Goal: Task Accomplishment & Management: Manage account settings

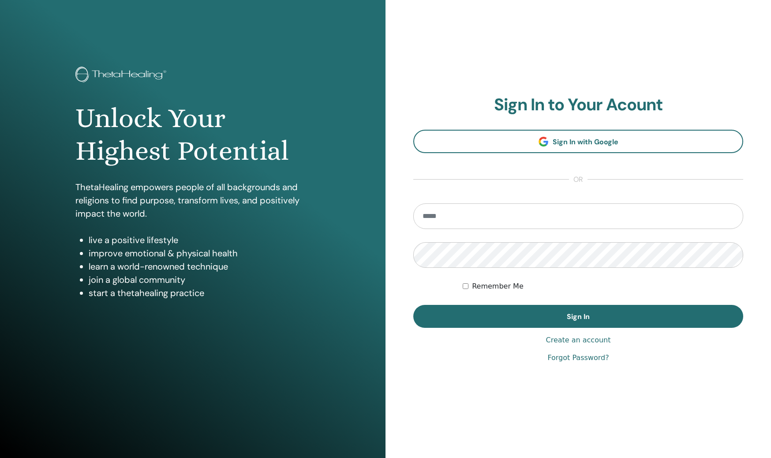
type input "**********"
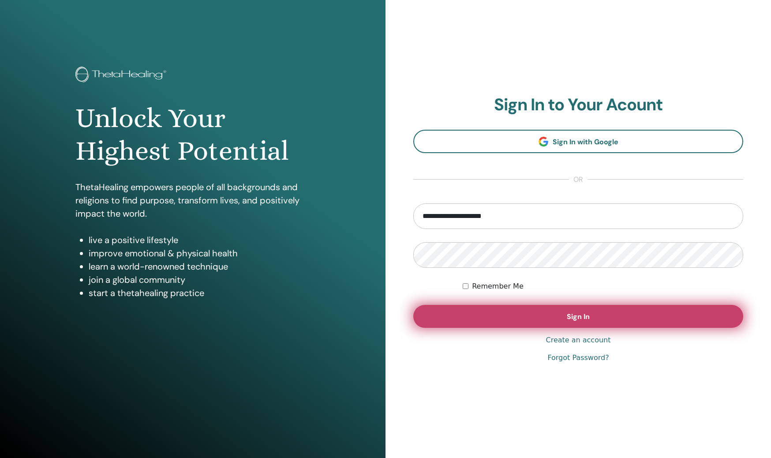
click at [571, 314] on span "Sign In" at bounding box center [578, 316] width 23 height 9
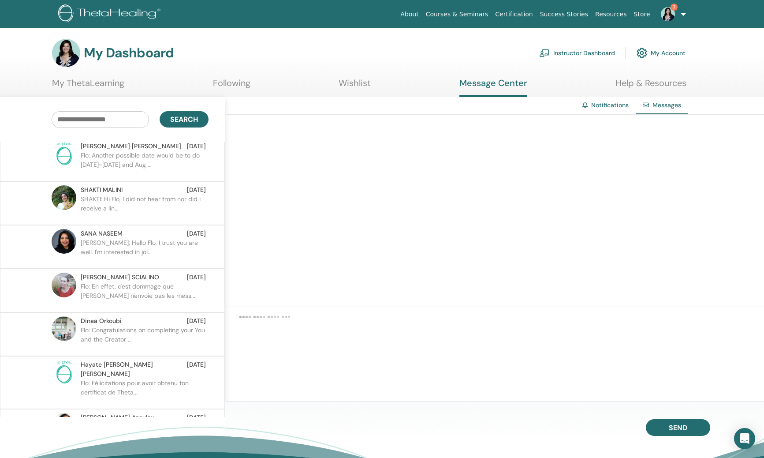
scroll to position [5, 0]
click at [111, 234] on span "SANA NASEEM" at bounding box center [102, 232] width 42 height 9
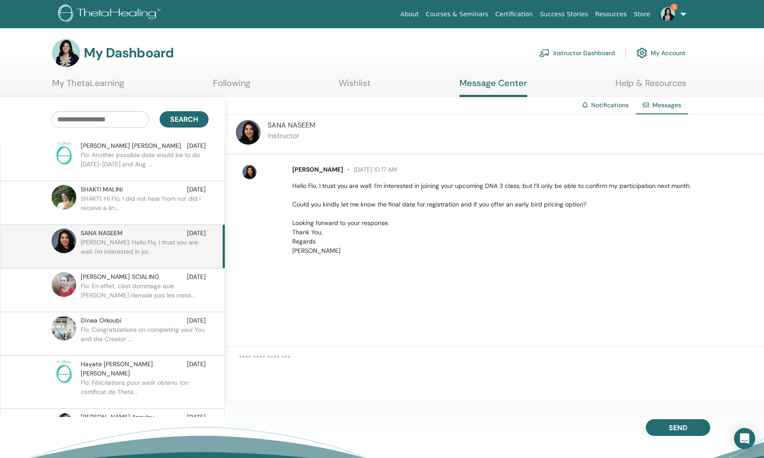
click at [250, 130] on img at bounding box center [248, 132] width 25 height 25
click at [288, 124] on span "SANA NASEEM" at bounding box center [292, 124] width 48 height 9
click at [631, 102] on div "Notifications" at bounding box center [605, 105] width 60 height 16
click at [623, 109] on div "Notifications" at bounding box center [605, 105] width 60 height 16
click at [674, 9] on span "3" at bounding box center [674, 7] width 7 height 7
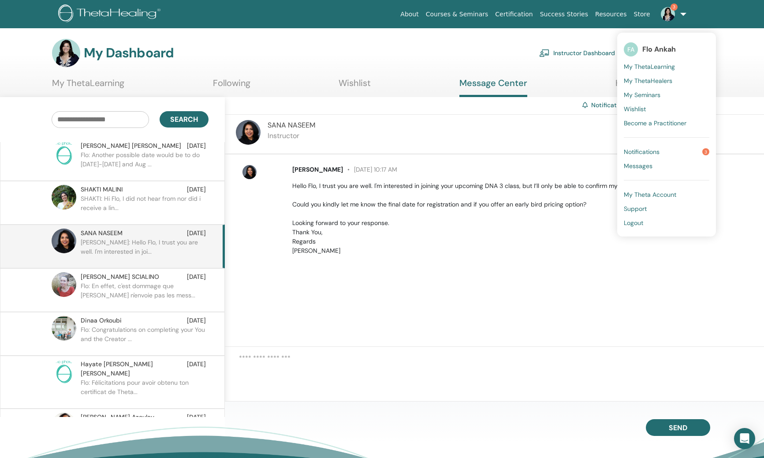
click at [653, 151] on span "Notifications" at bounding box center [642, 152] width 36 height 8
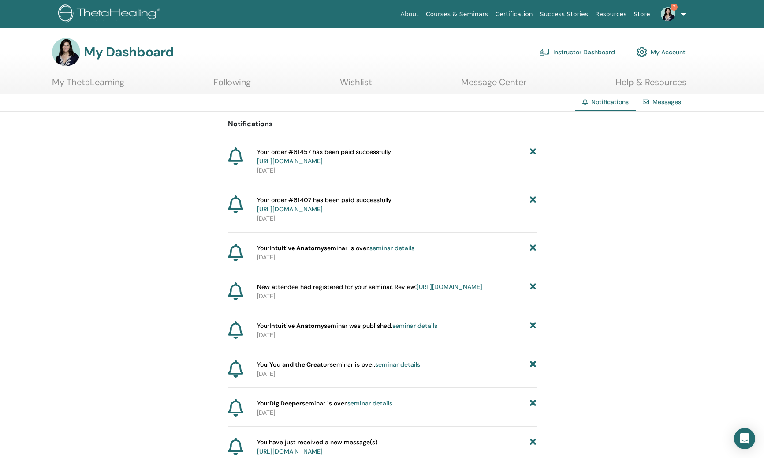
scroll to position [2, 0]
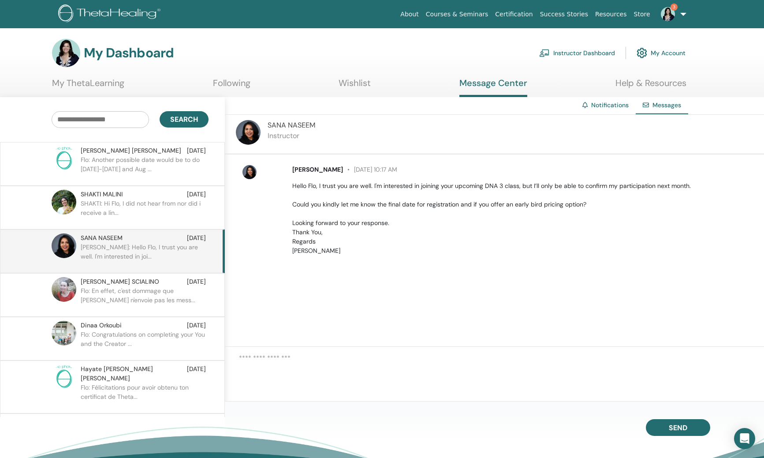
click at [71, 247] on img at bounding box center [64, 245] width 25 height 25
click at [249, 124] on img at bounding box center [248, 132] width 25 height 25
click at [249, 127] on img at bounding box center [248, 132] width 25 height 25
drag, startPoint x: 325, startPoint y: 123, endPoint x: 265, endPoint y: 124, distance: 60.4
click at [265, 124] on div "SANA NASEEM Instructor" at bounding box center [494, 135] width 539 height 40
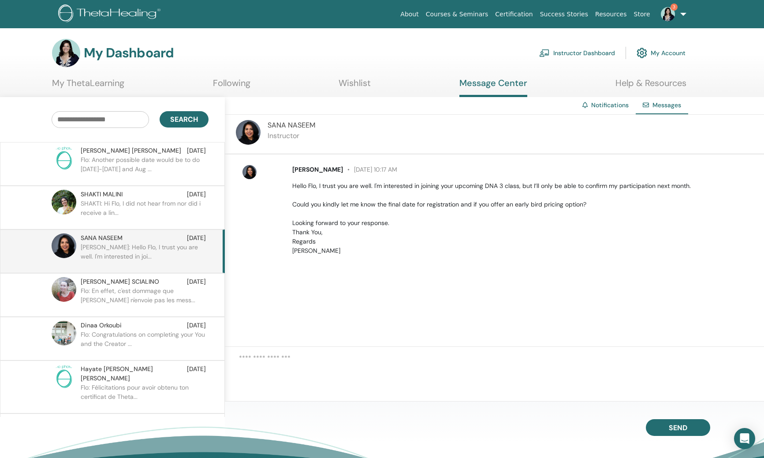
click at [373, 134] on div "SANA NASEEM Instructor" at bounding box center [494, 135] width 539 height 40
click at [669, 14] on img at bounding box center [668, 14] width 14 height 14
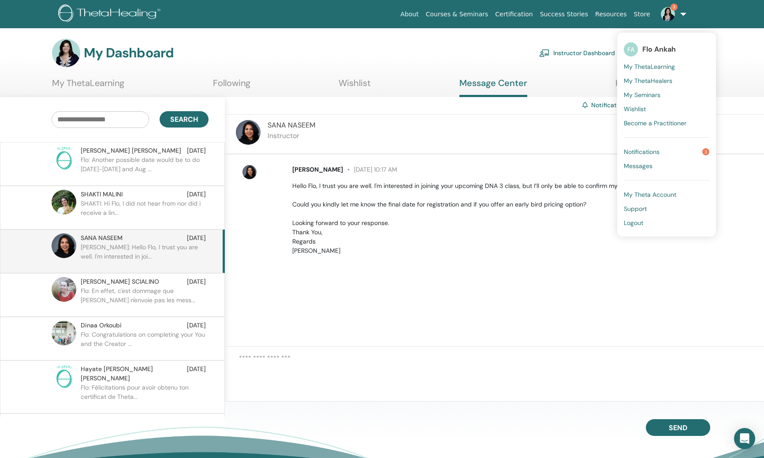
click at [651, 151] on span "Notifications" at bounding box center [642, 152] width 36 height 8
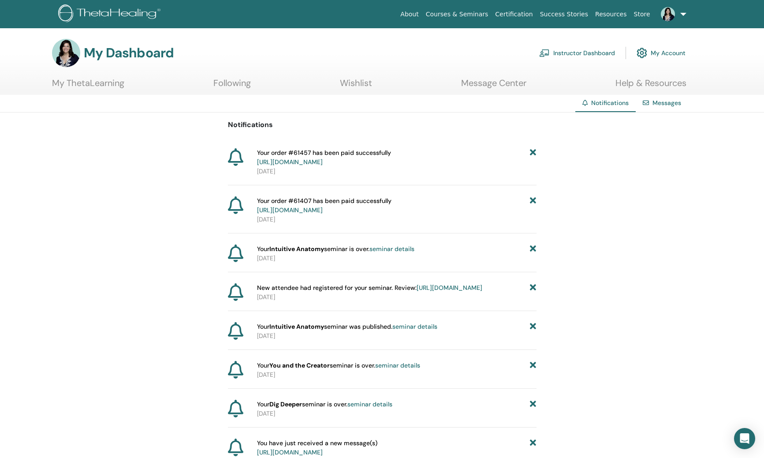
click at [593, 54] on link "Instructor Dashboard" at bounding box center [577, 52] width 76 height 19
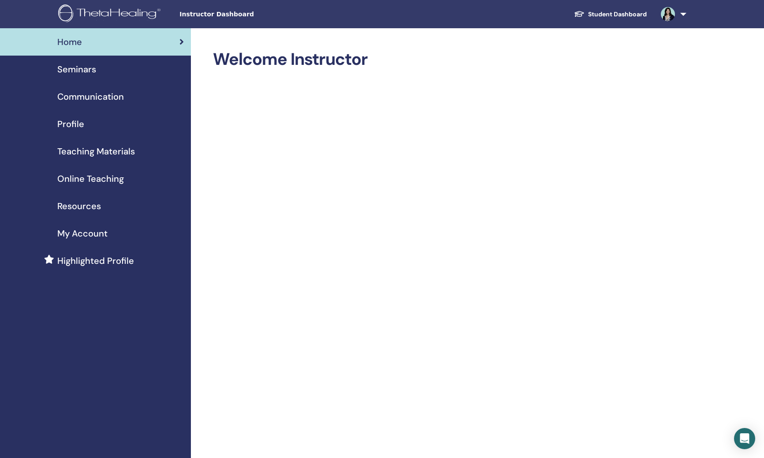
click at [80, 63] on span "Seminars" at bounding box center [76, 69] width 39 height 13
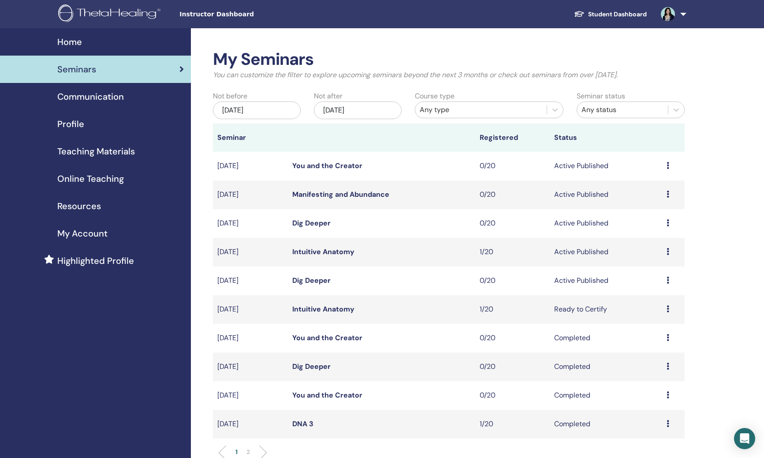
click at [438, 112] on div "Any type" at bounding box center [481, 109] width 123 height 11
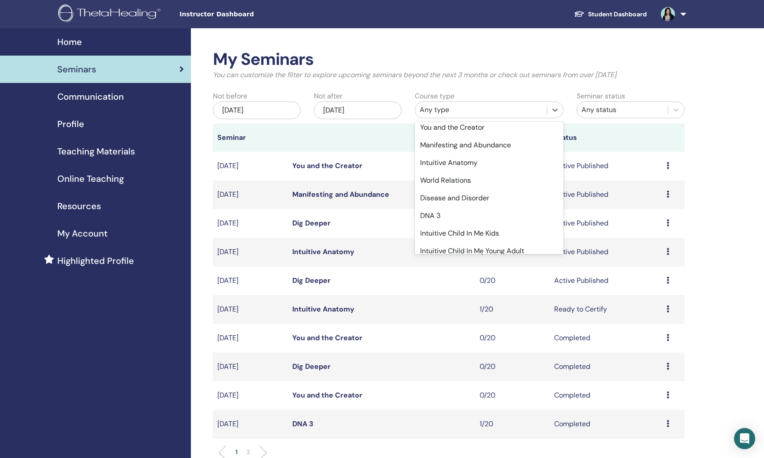
scroll to position [104, 0]
click at [458, 166] on div "Intuitive Anatomy" at bounding box center [489, 162] width 149 height 18
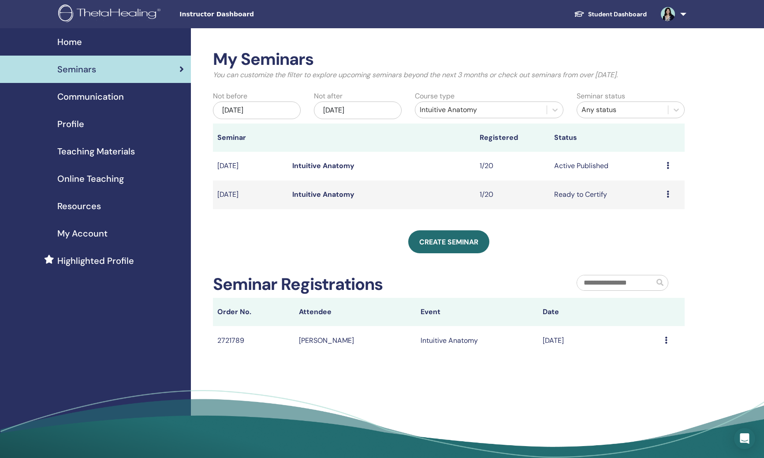
click at [667, 194] on icon at bounding box center [668, 193] width 3 height 7
click at [646, 239] on p "Cancel" at bounding box center [650, 240] width 34 height 11
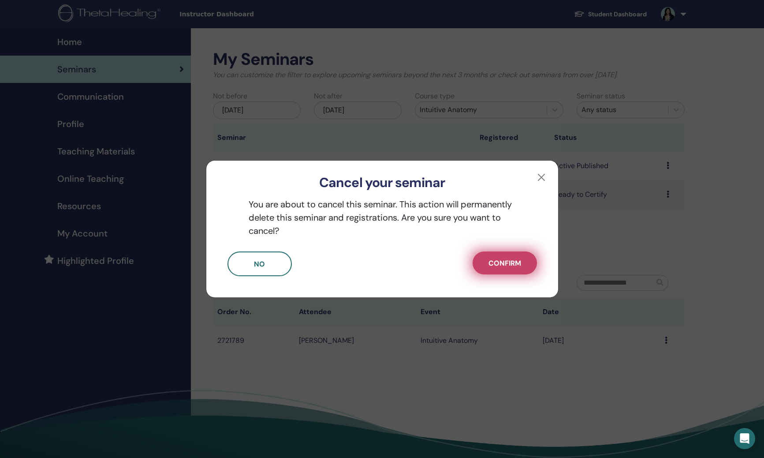
click at [525, 261] on button "Confirm" at bounding box center [505, 262] width 64 height 23
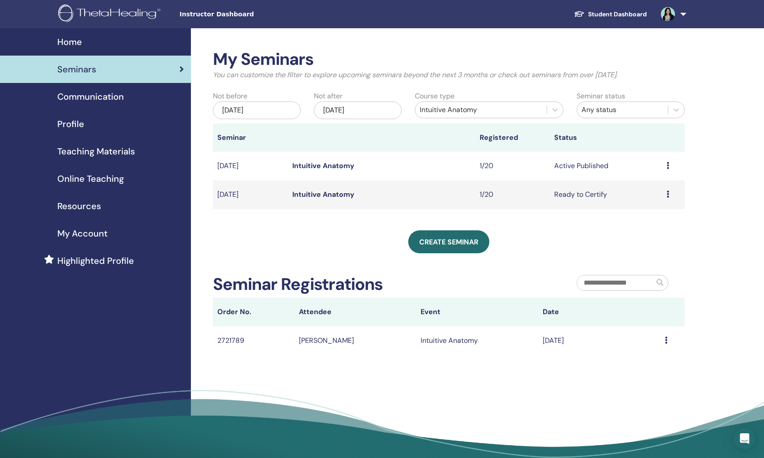
click at [671, 161] on div "Preview Edit Attendees Cancel" at bounding box center [674, 165] width 14 height 11
drag, startPoint x: 674, startPoint y: 163, endPoint x: 669, endPoint y: 167, distance: 6.3
click at [673, 163] on li "Preview" at bounding box center [654, 168] width 48 height 13
click at [668, 168] on icon at bounding box center [668, 165] width 3 height 7
click at [656, 202] on link "Attendees" at bounding box center [651, 201] width 34 height 9
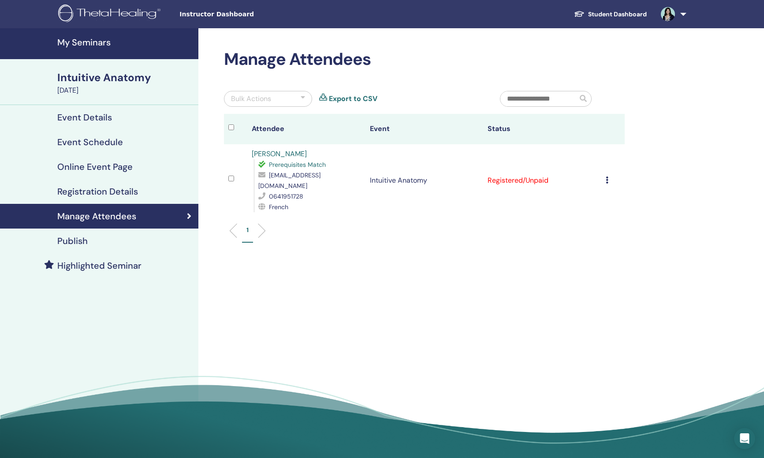
click at [130, 244] on div "Publish" at bounding box center [99, 240] width 184 height 11
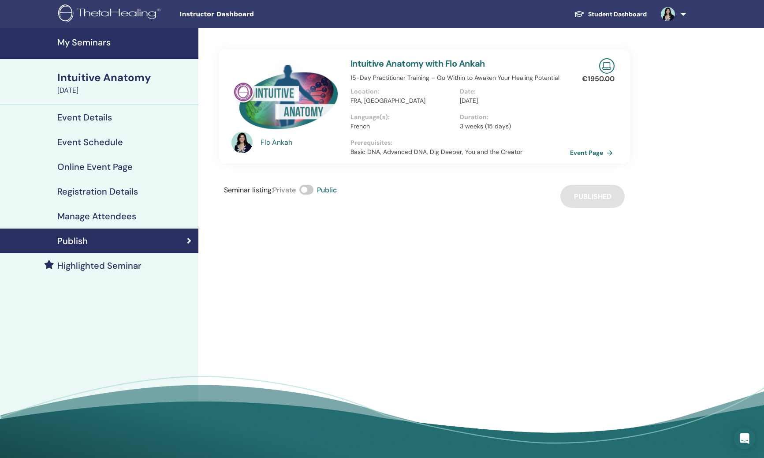
click at [593, 157] on link "Event Page" at bounding box center [593, 152] width 46 height 13
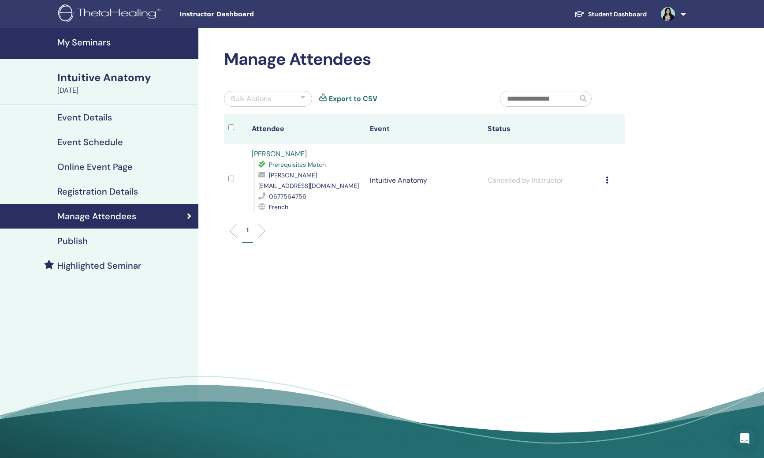
click at [67, 240] on h4 "Publish" at bounding box center [72, 240] width 30 height 11
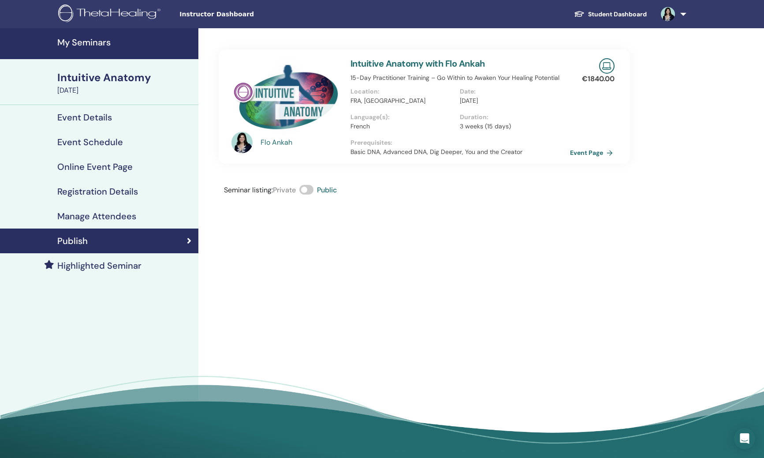
click at [589, 152] on link "Event Page" at bounding box center [593, 152] width 46 height 13
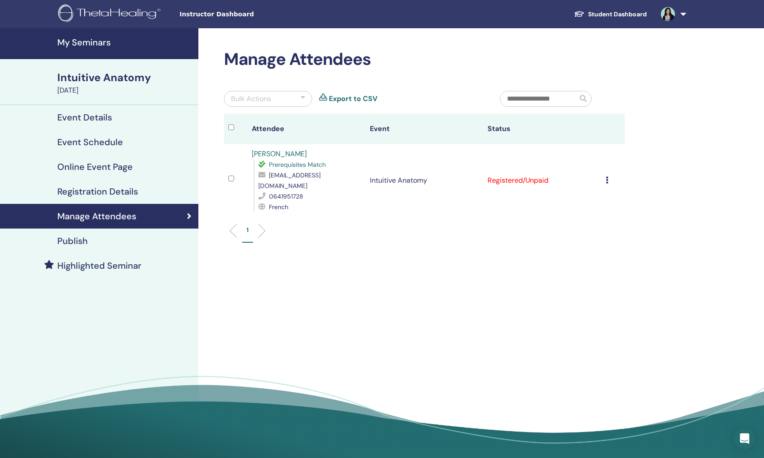
click at [290, 152] on link "Anne Gourliau" at bounding box center [279, 153] width 55 height 9
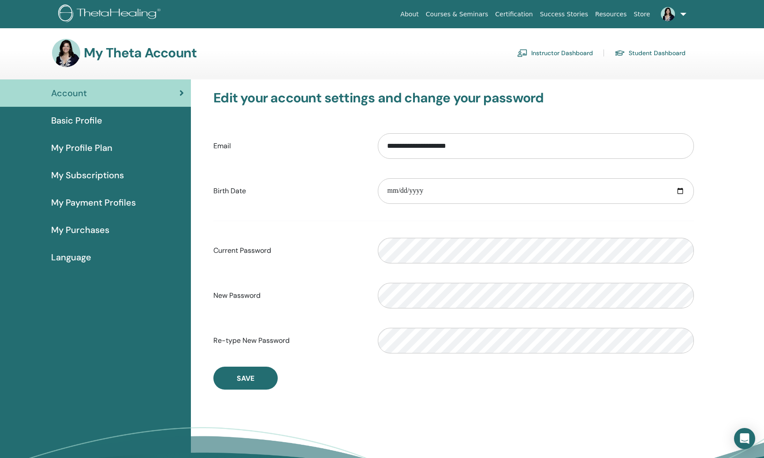
drag, startPoint x: 93, startPoint y: 118, endPoint x: 92, endPoint y: 126, distance: 8.0
click at [93, 118] on span "Basic Profile" at bounding box center [76, 120] width 51 height 13
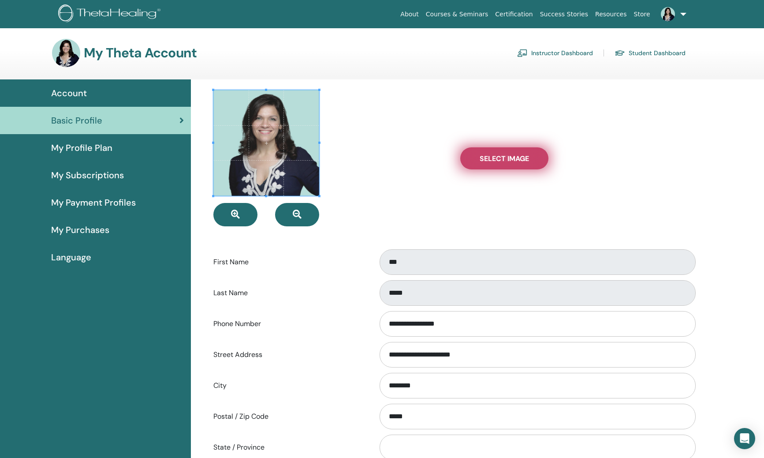
click at [512, 161] on span "Select Image" at bounding box center [504, 158] width 49 height 9
click at [510, 161] on input "Select Image" at bounding box center [504, 158] width 11 height 6
type input "**********"
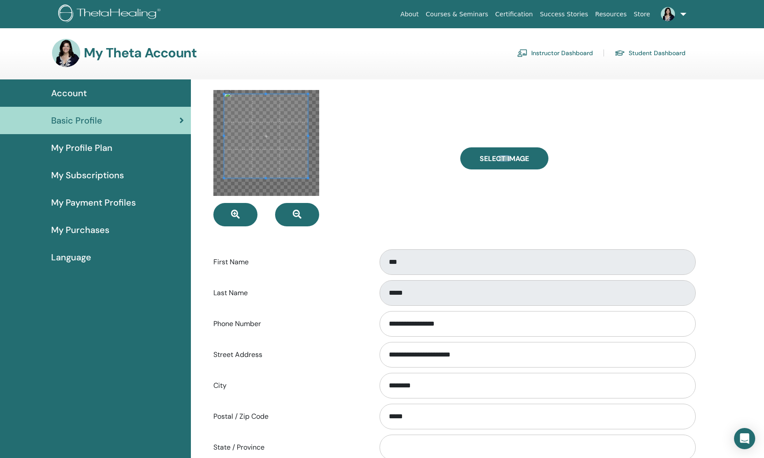
click at [276, 132] on span at bounding box center [266, 136] width 84 height 84
click at [300, 174] on div at bounding box center [266, 143] width 106 height 106
click at [297, 168] on span at bounding box center [297, 167] width 2 height 2
click at [283, 156] on span at bounding box center [260, 133] width 73 height 73
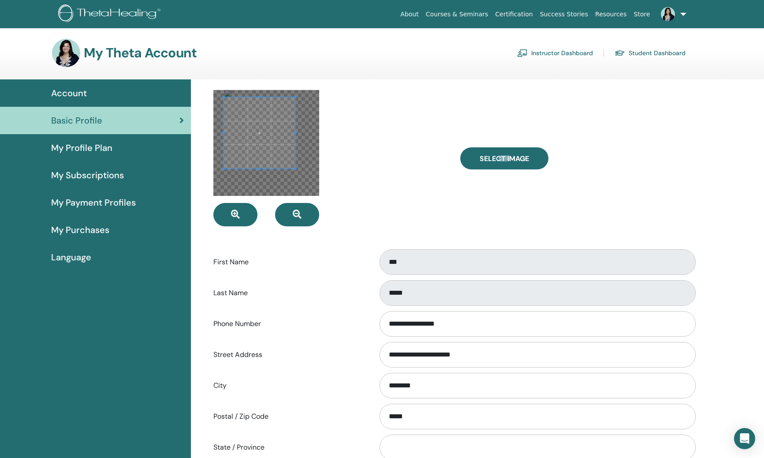
click at [294, 168] on span at bounding box center [295, 169] width 2 height 2
click at [288, 160] on span at bounding box center [262, 132] width 71 height 71
click at [299, 171] on span at bounding box center [300, 169] width 2 height 2
click at [286, 159] on span at bounding box center [260, 132] width 72 height 72
click at [521, 157] on span "Select Image" at bounding box center [504, 158] width 49 height 9
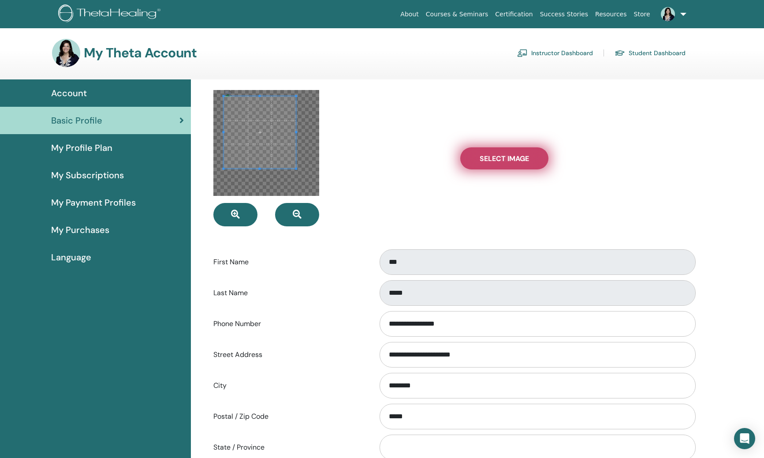
click at [510, 157] on input "Select Image" at bounding box center [504, 158] width 11 height 6
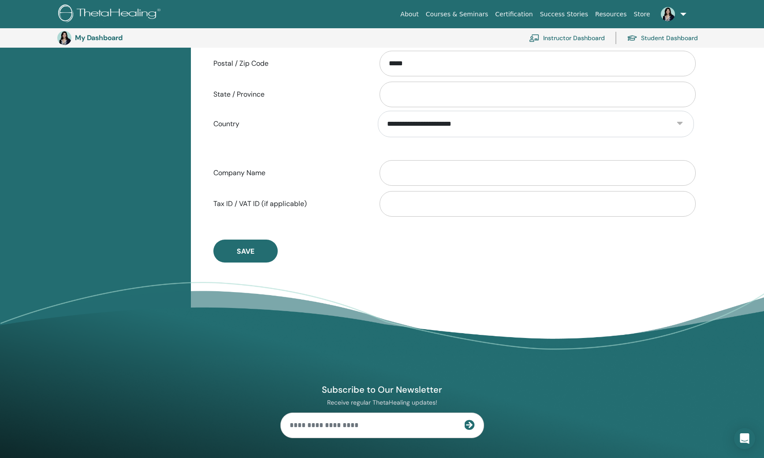
scroll to position [488, 0]
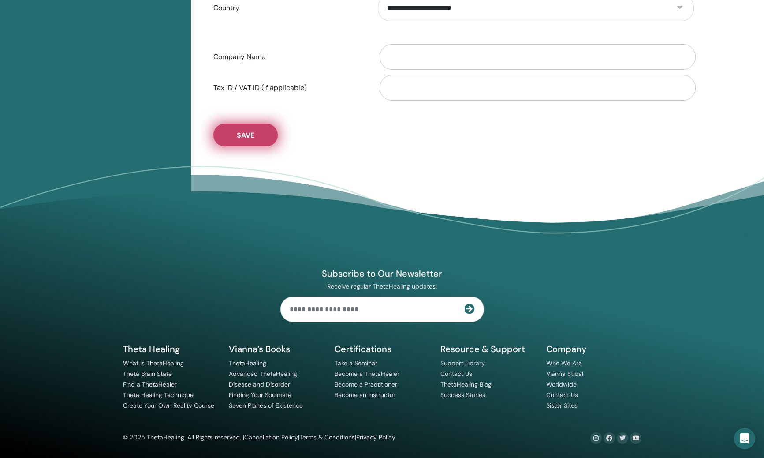
click at [247, 129] on button "Save" at bounding box center [245, 134] width 64 height 23
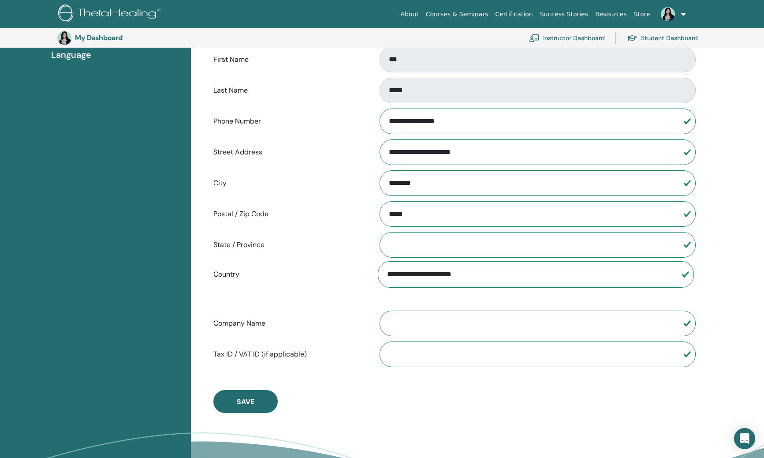
scroll to position [223, 0]
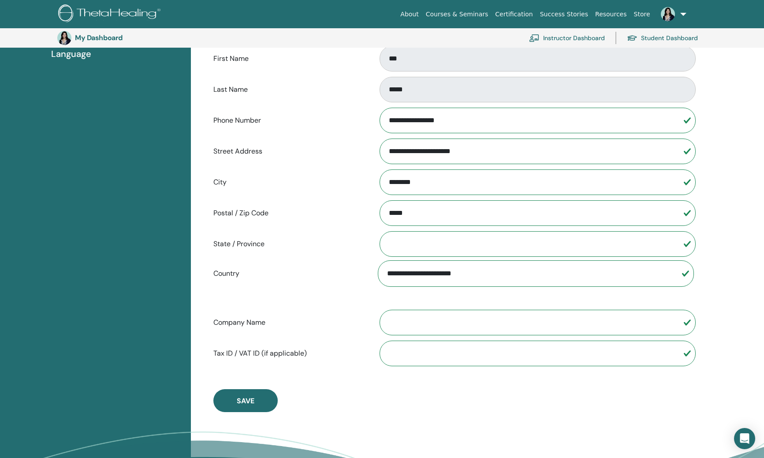
click at [404, 317] on input "Company Name" at bounding box center [538, 322] width 316 height 26
type input "**********"
click at [395, 238] on input "State / Province" at bounding box center [538, 244] width 316 height 26
click at [287, 247] on label "State / Province" at bounding box center [289, 243] width 164 height 17
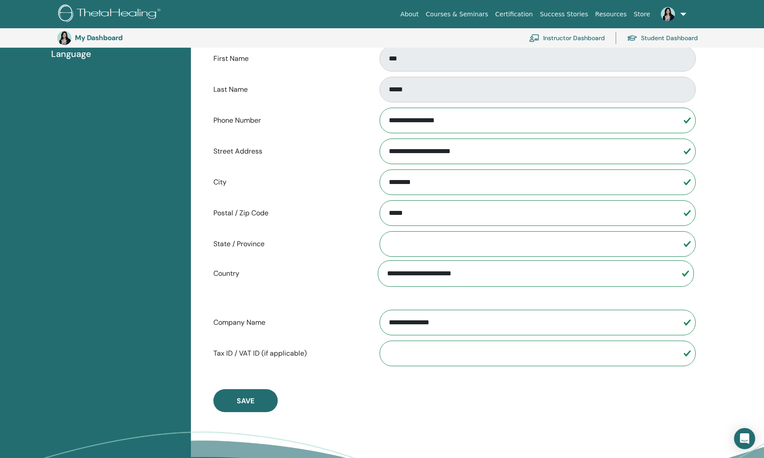
click at [380, 247] on input "State / Province" at bounding box center [538, 244] width 316 height 26
type input "********"
click at [241, 398] on span "Save" at bounding box center [246, 400] width 18 height 9
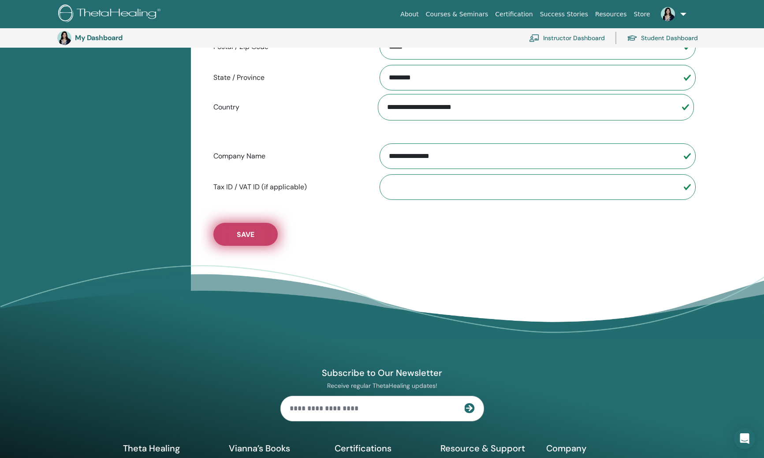
scroll to position [0, 0]
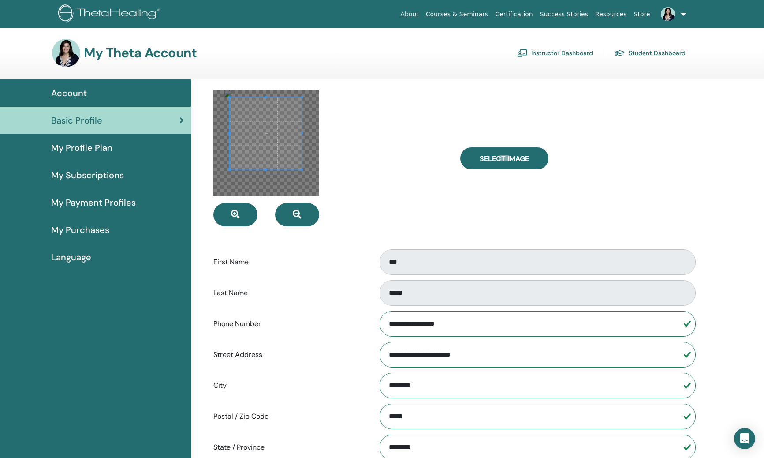
click at [255, 155] on span at bounding box center [266, 133] width 72 height 72
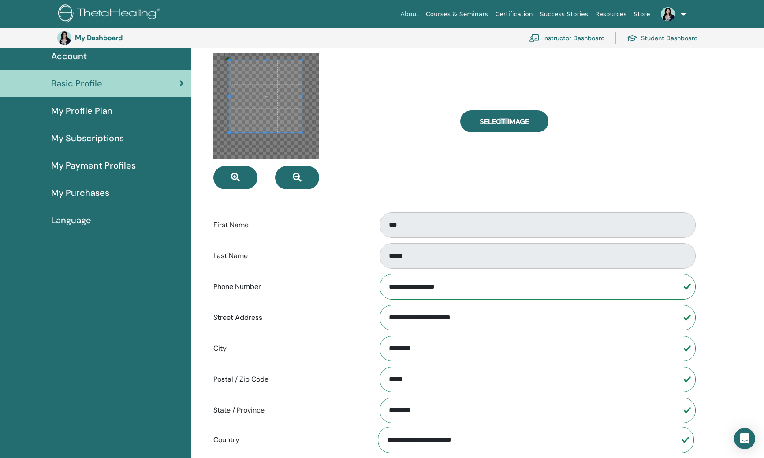
scroll to position [488, 0]
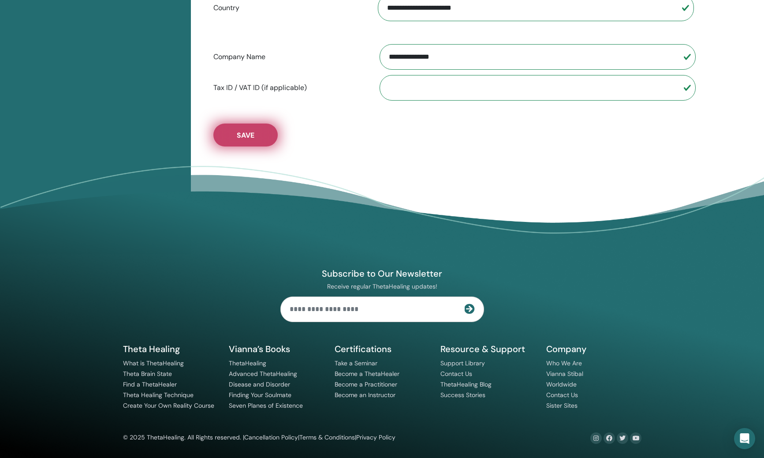
click at [242, 138] on span "Save" at bounding box center [246, 135] width 18 height 9
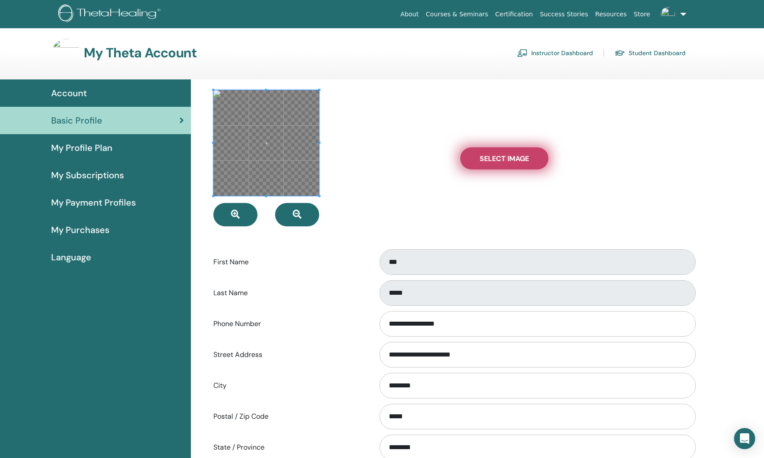
click at [491, 155] on span "Select Image" at bounding box center [504, 158] width 49 height 9
click at [499, 155] on input "Select Image" at bounding box center [504, 158] width 11 height 6
type input "**********"
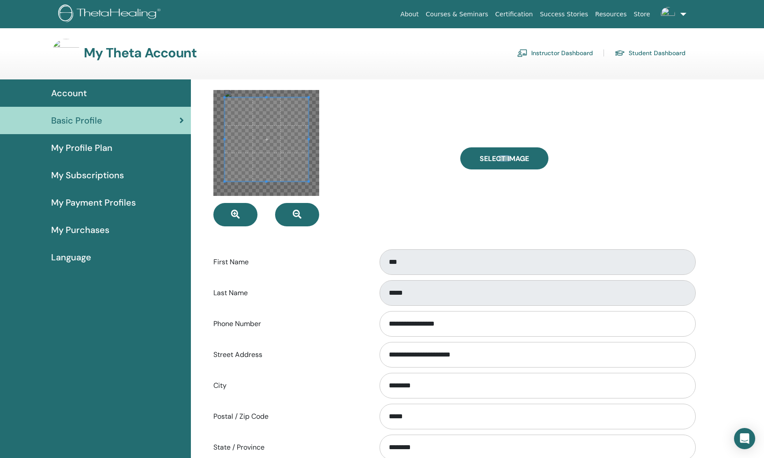
click at [266, 129] on span at bounding box center [267, 139] width 84 height 84
click at [298, 170] on span at bounding box center [298, 170] width 2 height 2
click at [272, 157] on span at bounding box center [265, 133] width 73 height 73
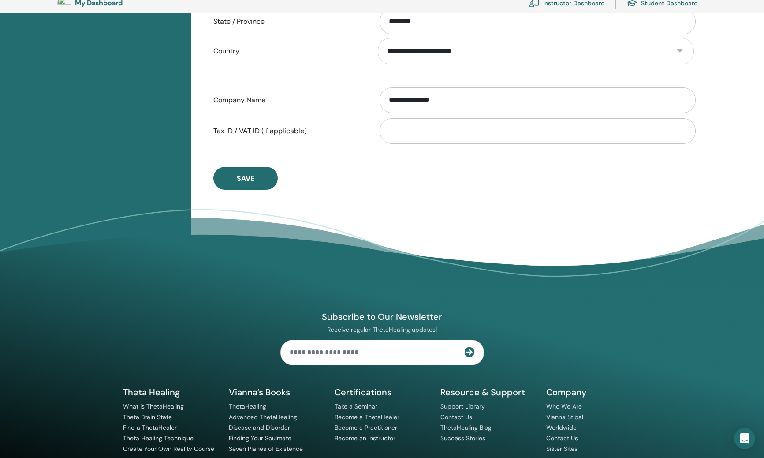
scroll to position [419, 0]
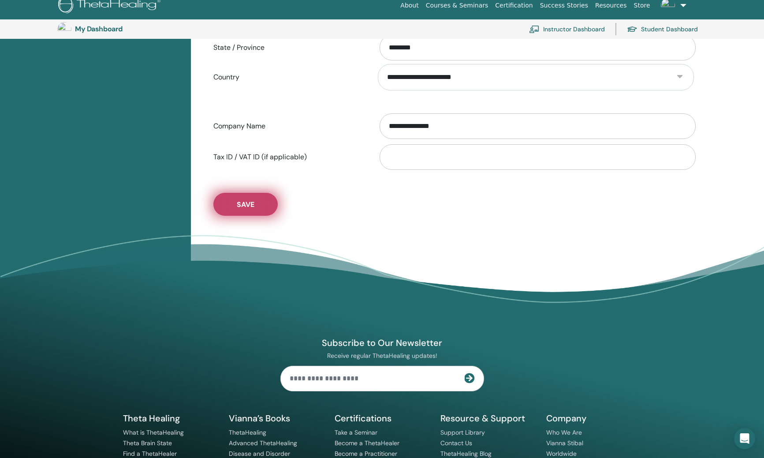
click at [261, 207] on button "Save" at bounding box center [245, 204] width 64 height 23
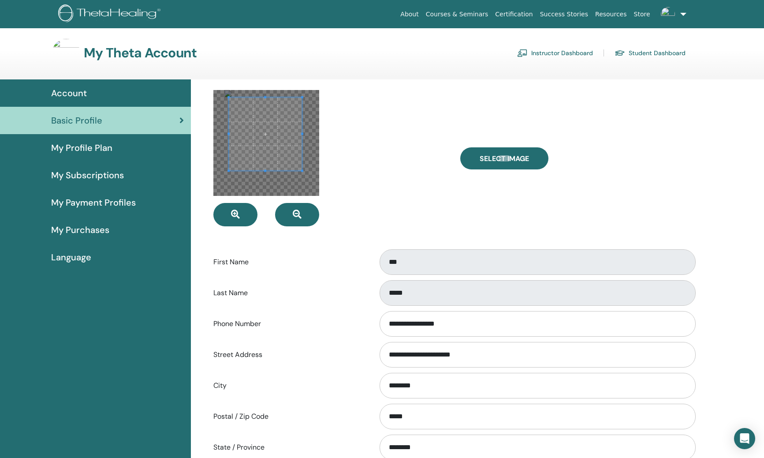
click at [581, 49] on link "Instructor Dashboard" at bounding box center [555, 53] width 76 height 14
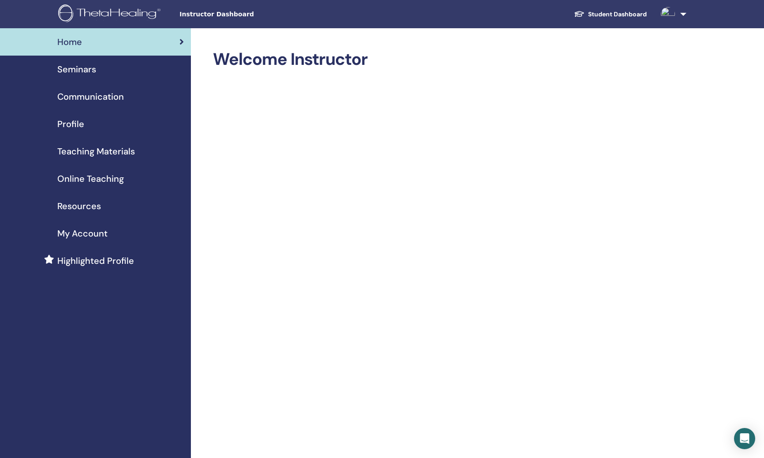
click at [78, 67] on span "Seminars" at bounding box center [76, 69] width 39 height 13
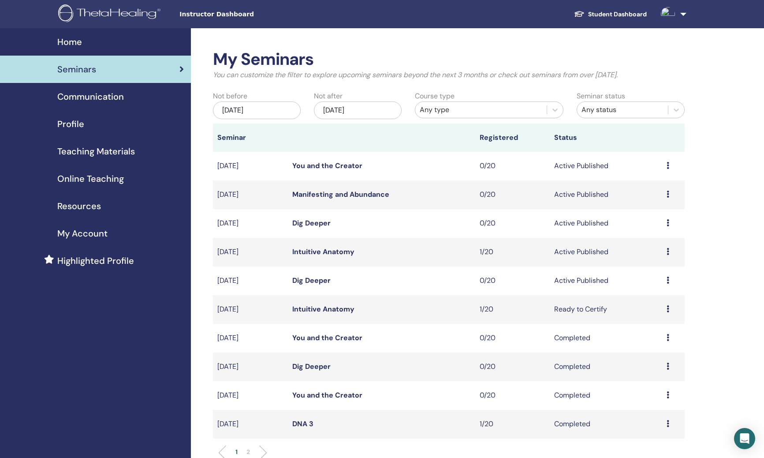
click at [665, 16] on img at bounding box center [668, 14] width 14 height 14
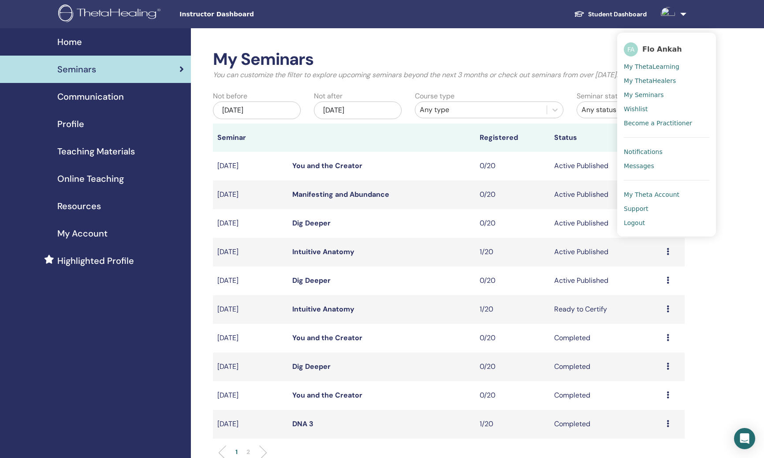
click at [639, 61] on link "My ThetaLearning" at bounding box center [667, 67] width 86 height 14
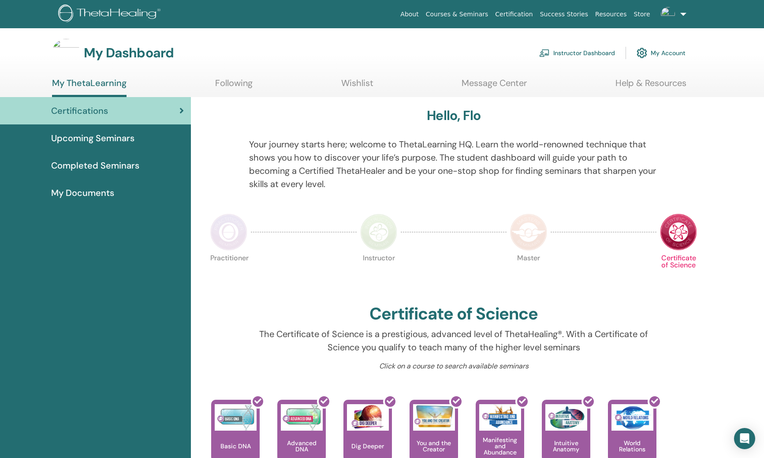
click at [673, 19] on link at bounding box center [672, 14] width 36 height 28
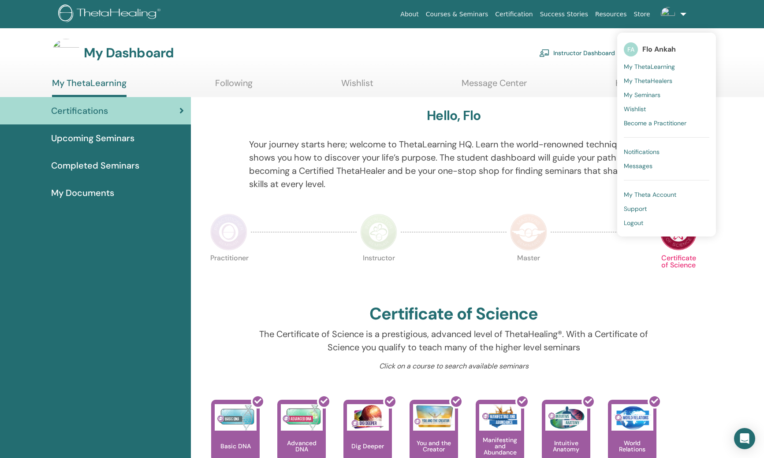
click at [664, 88] on link "My Seminars" at bounding box center [667, 95] width 86 height 14
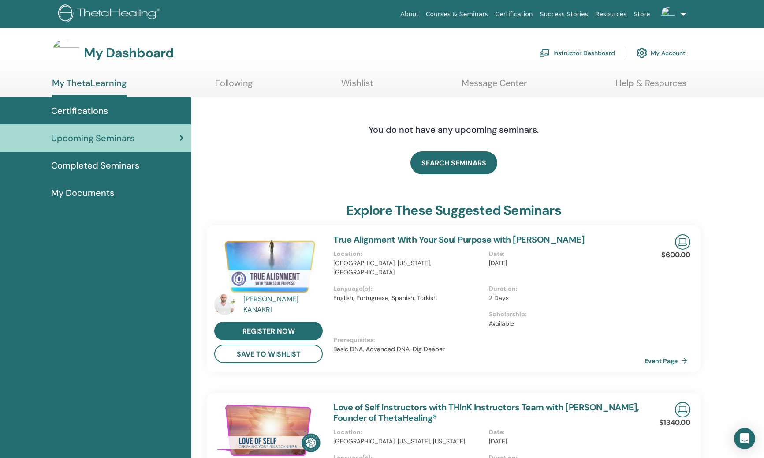
click at [667, 52] on link "My Account" at bounding box center [661, 52] width 49 height 19
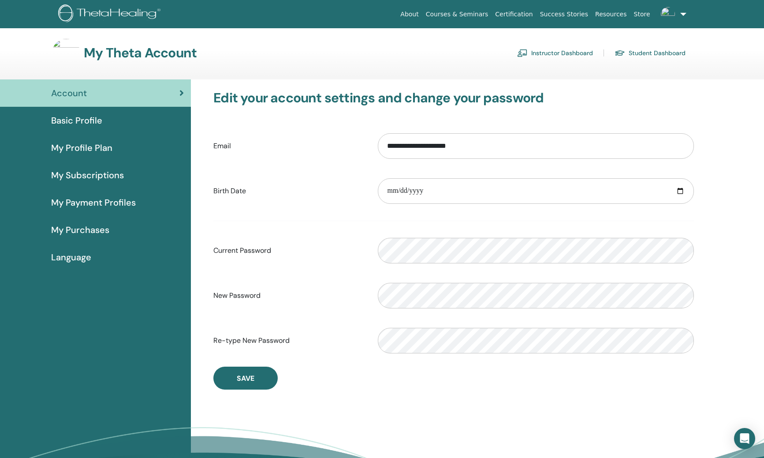
click at [70, 257] on span "Language" at bounding box center [71, 256] width 40 height 13
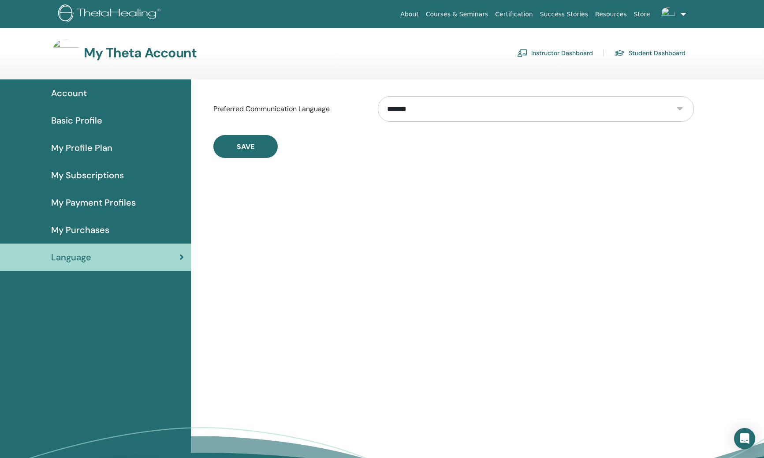
click at [104, 231] on span "My Purchases" at bounding box center [80, 229] width 58 height 13
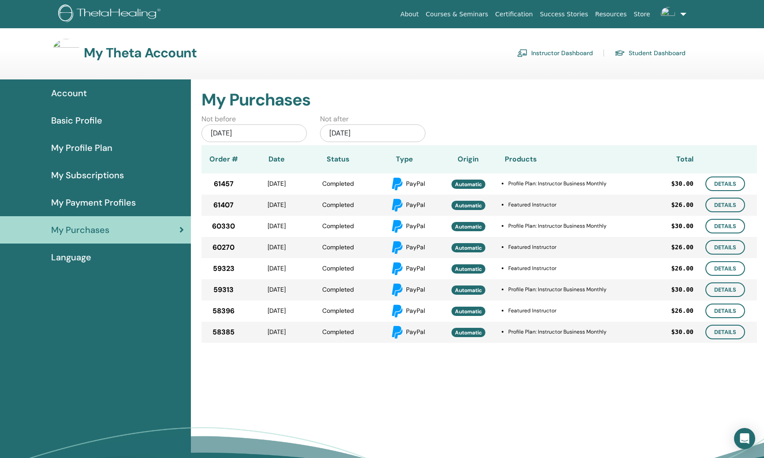
click at [111, 212] on link "My Payment Profiles" at bounding box center [95, 202] width 191 height 27
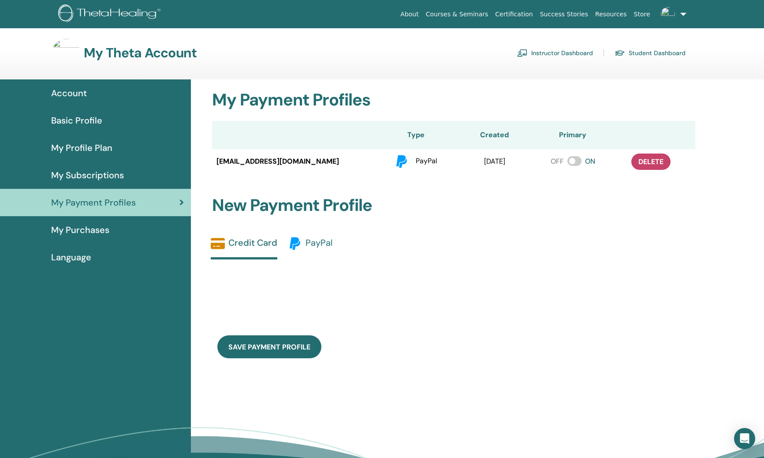
click at [313, 242] on span "PayPal" at bounding box center [319, 242] width 27 height 11
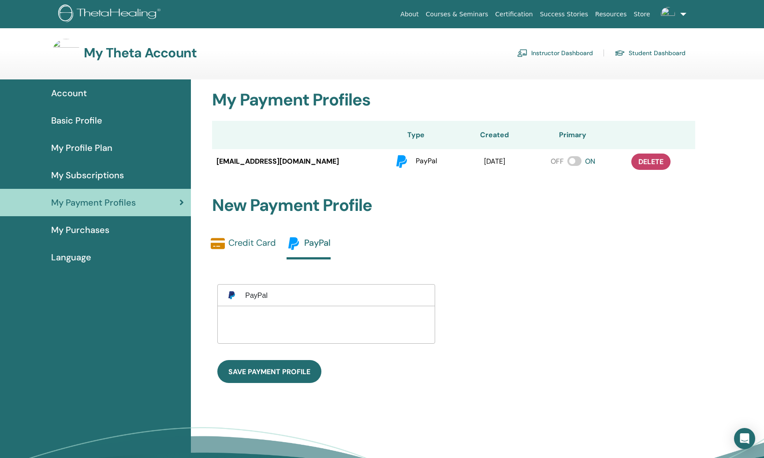
click at [252, 241] on link "Credit Card" at bounding box center [243, 246] width 65 height 21
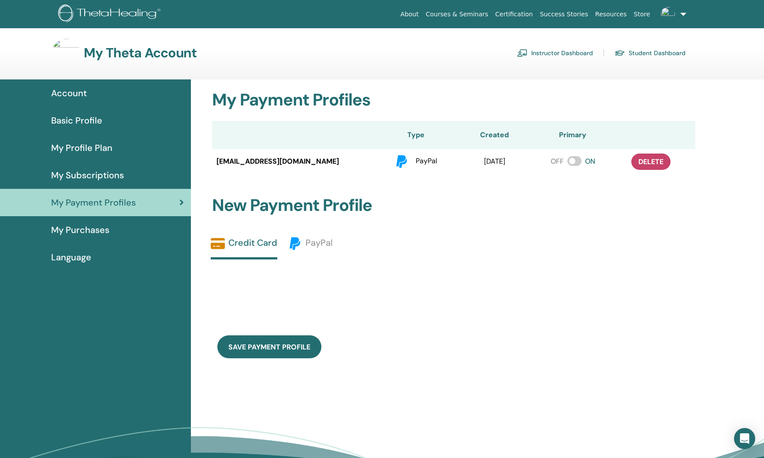
click at [93, 171] on span "My Subscriptions" at bounding box center [87, 174] width 73 height 13
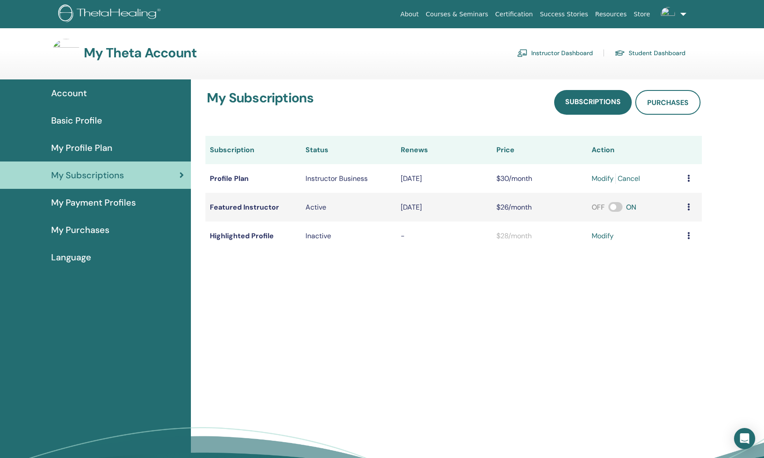
click at [97, 156] on link "My Profile Plan" at bounding box center [95, 147] width 191 height 27
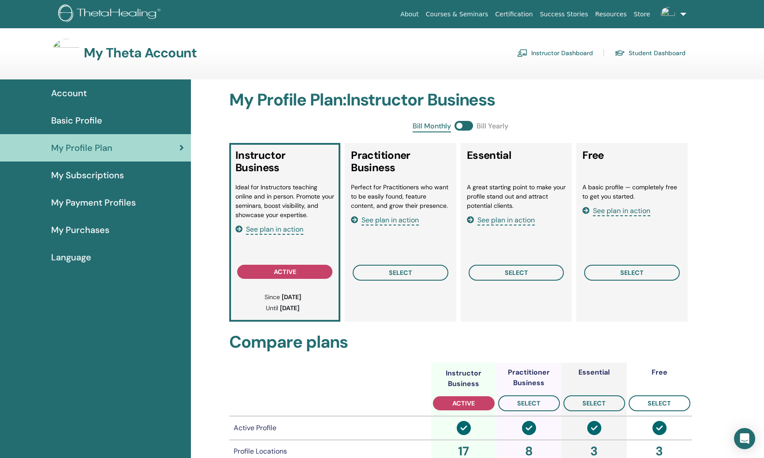
click at [112, 120] on div "Basic Profile" at bounding box center [95, 120] width 177 height 13
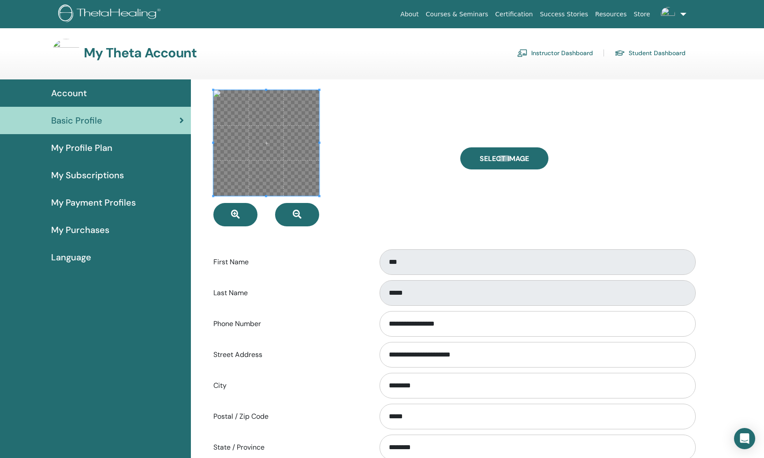
click at [88, 85] on link "Account" at bounding box center [95, 92] width 191 height 27
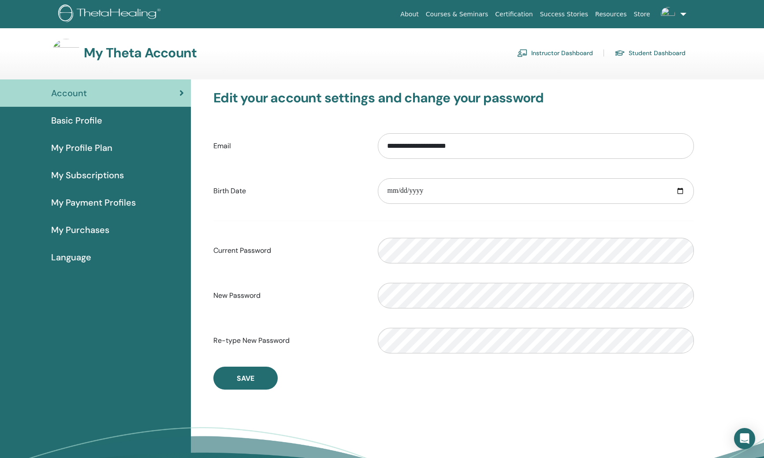
click at [83, 115] on span "Basic Profile" at bounding box center [76, 120] width 51 height 13
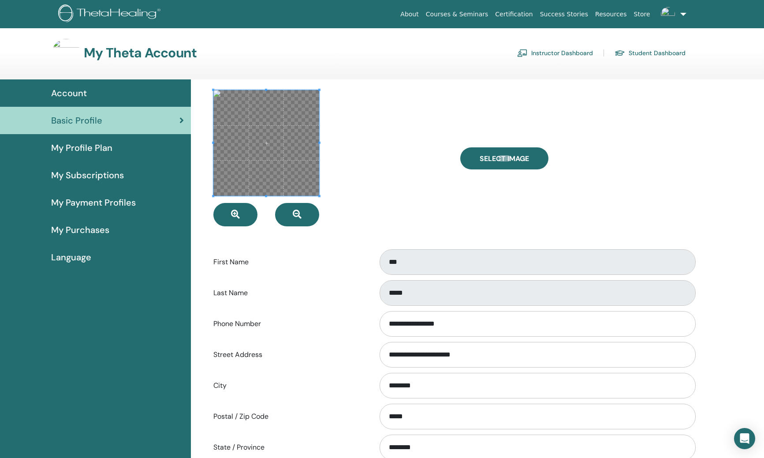
click at [258, 161] on span at bounding box center [266, 143] width 106 height 106
click at [241, 213] on button "button" at bounding box center [235, 214] width 44 height 23
click at [304, 224] on button "button" at bounding box center [297, 214] width 44 height 23
click at [290, 186] on span at bounding box center [266, 143] width 106 height 106
click at [293, 186] on span at bounding box center [266, 143] width 106 height 106
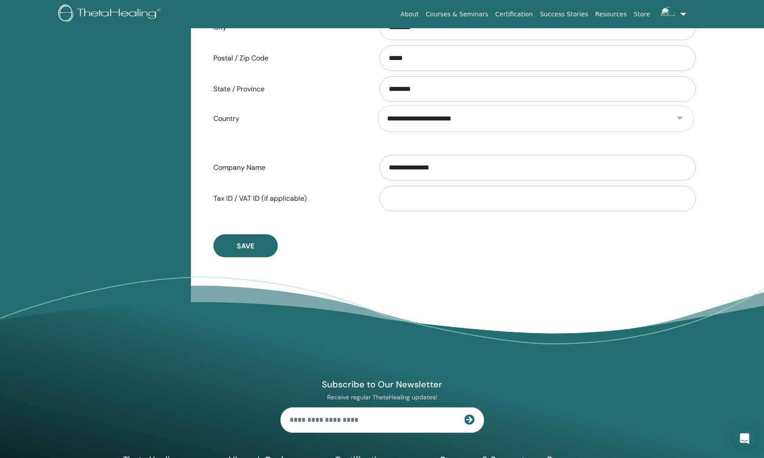
scroll to position [488, 0]
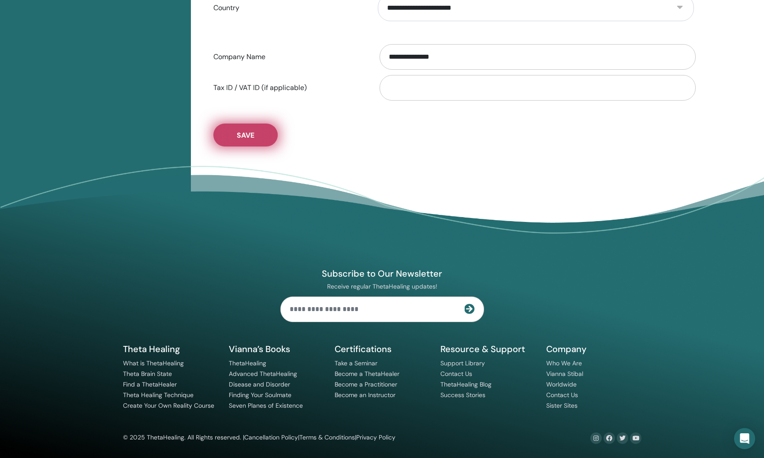
click at [235, 128] on button "Save" at bounding box center [245, 134] width 64 height 23
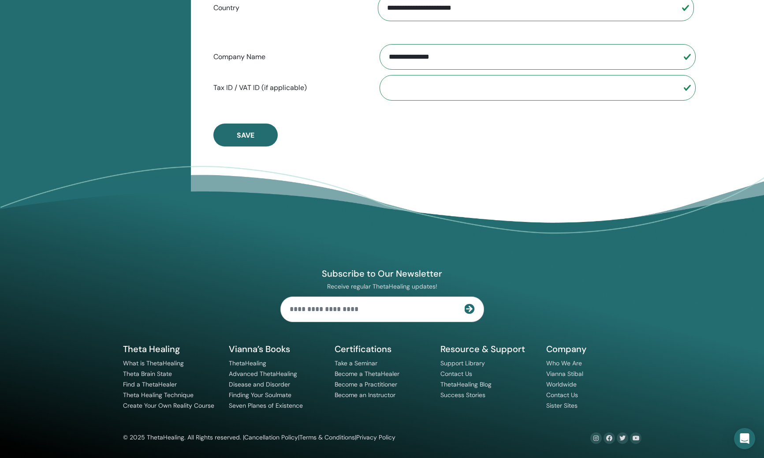
scroll to position [0, 0]
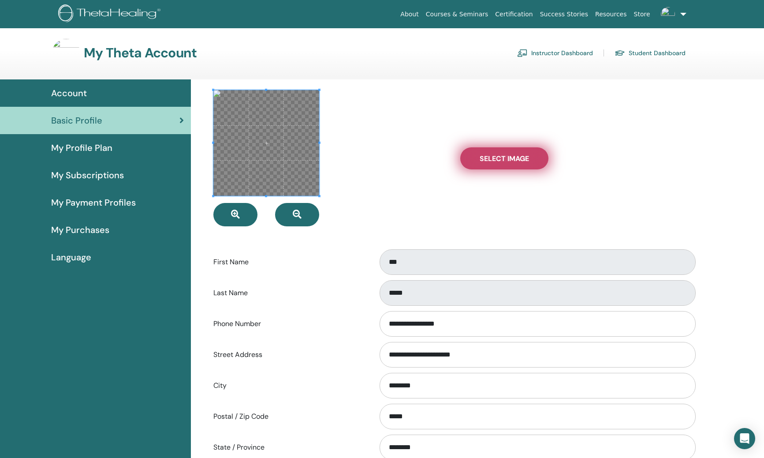
click at [486, 155] on span "Select Image" at bounding box center [504, 158] width 49 height 9
click at [499, 155] on input "Select Image" at bounding box center [504, 158] width 11 height 6
type input "**********"
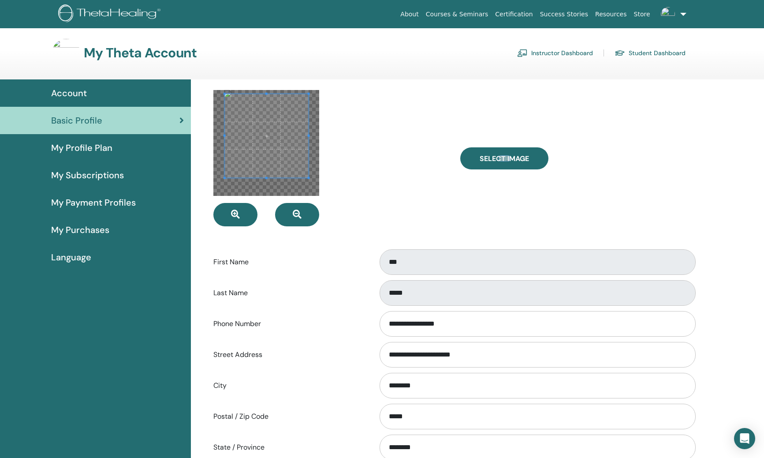
click at [280, 114] on span at bounding box center [267, 136] width 84 height 84
click at [298, 167] on span at bounding box center [297, 166] width 2 height 2
click at [290, 159] on span at bounding box center [264, 133] width 72 height 72
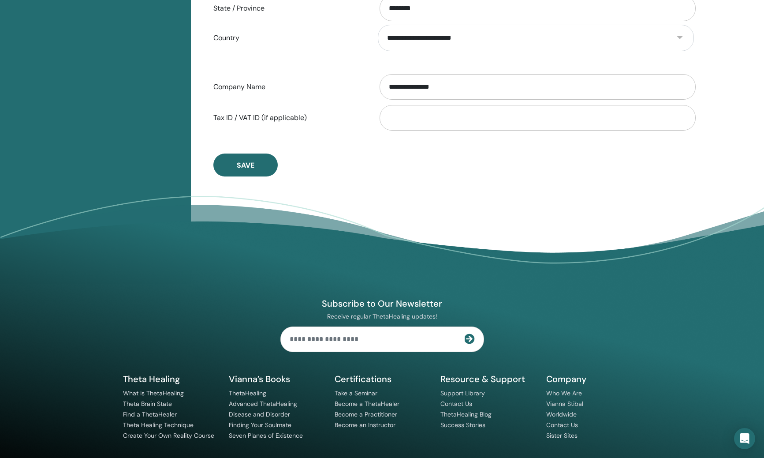
scroll to position [459, 0]
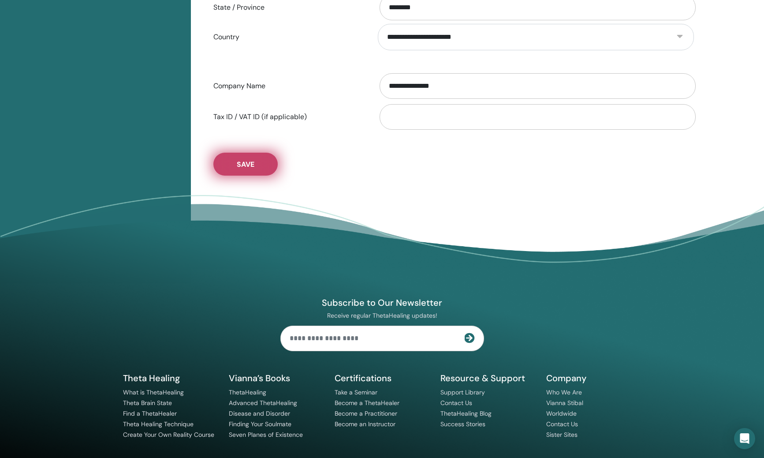
click at [254, 165] on span "Save" at bounding box center [246, 164] width 18 height 9
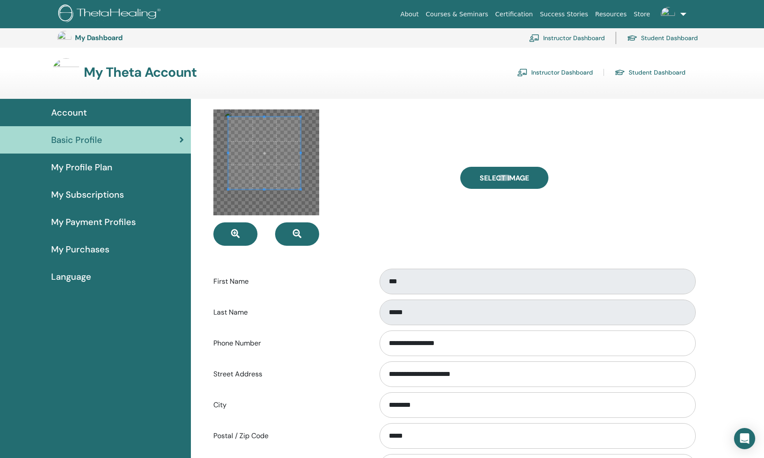
scroll to position [488, 0]
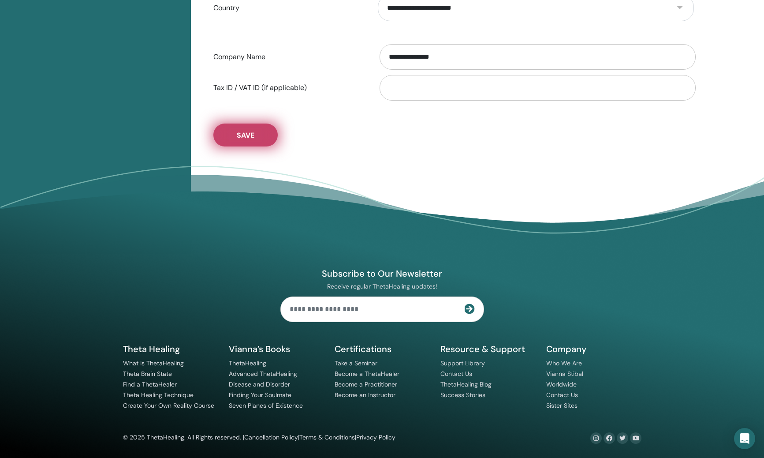
click at [257, 127] on button "Save" at bounding box center [245, 134] width 64 height 23
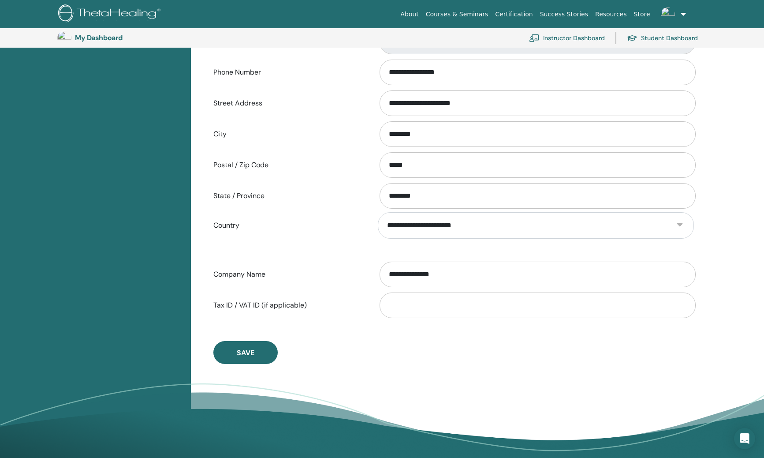
scroll to position [0, 0]
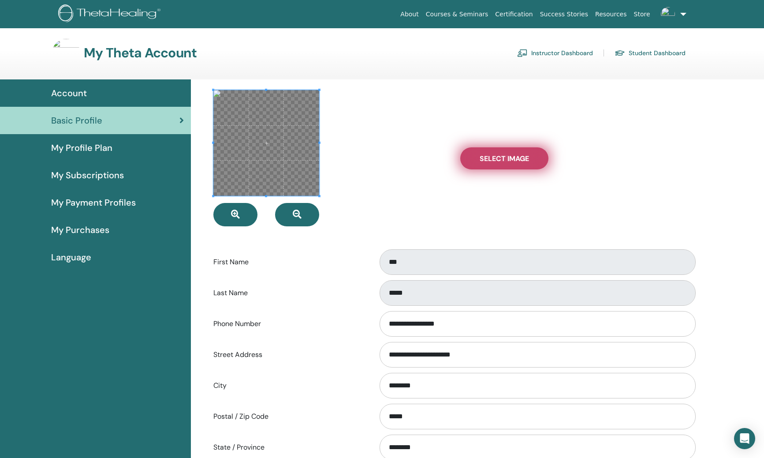
click at [490, 157] on span "Select Image" at bounding box center [504, 158] width 49 height 9
click at [499, 157] on input "Select Image" at bounding box center [504, 158] width 11 height 6
type input "**********"
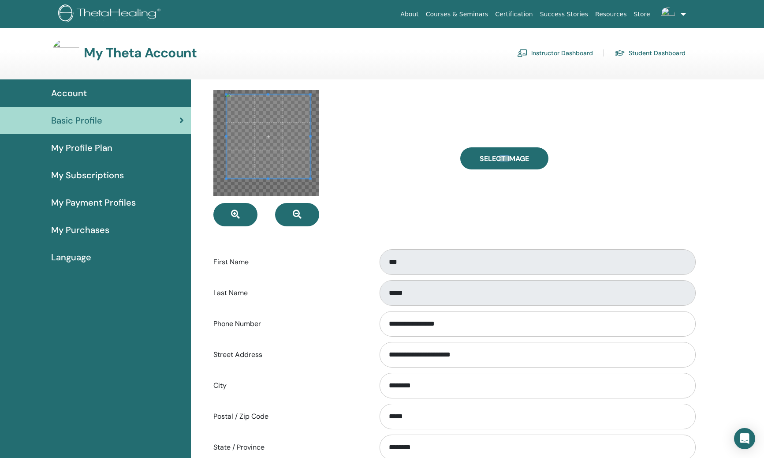
click at [285, 168] on span at bounding box center [269, 136] width 84 height 84
click at [296, 167] on div at bounding box center [266, 143] width 106 height 106
click at [280, 155] on span at bounding box center [263, 130] width 68 height 68
click at [302, 171] on div at bounding box center [266, 143] width 106 height 106
click at [276, 157] on span at bounding box center [263, 133] width 72 height 72
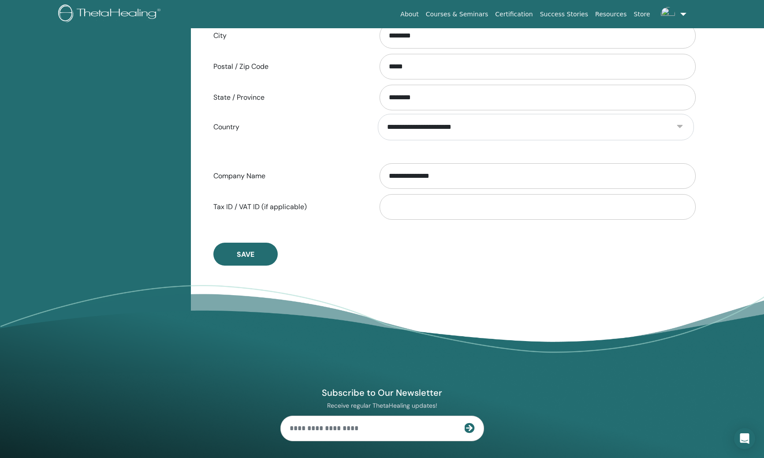
scroll to position [351, 0]
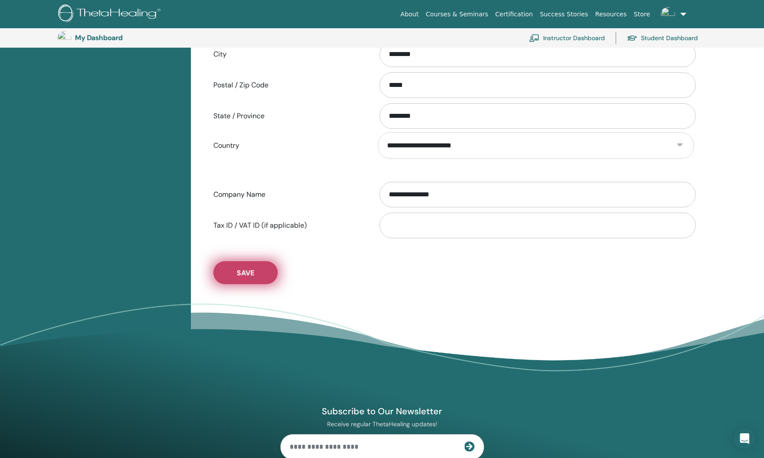
click at [266, 273] on button "Save" at bounding box center [245, 272] width 64 height 23
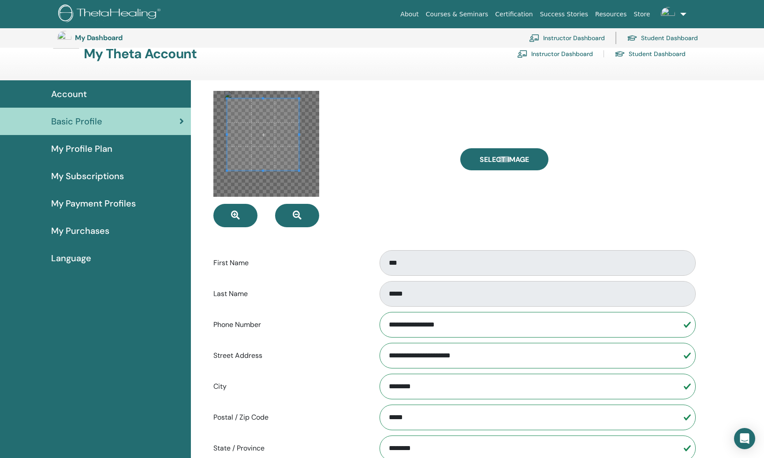
scroll to position [0, 0]
